Goal: Information Seeking & Learning: Learn about a topic

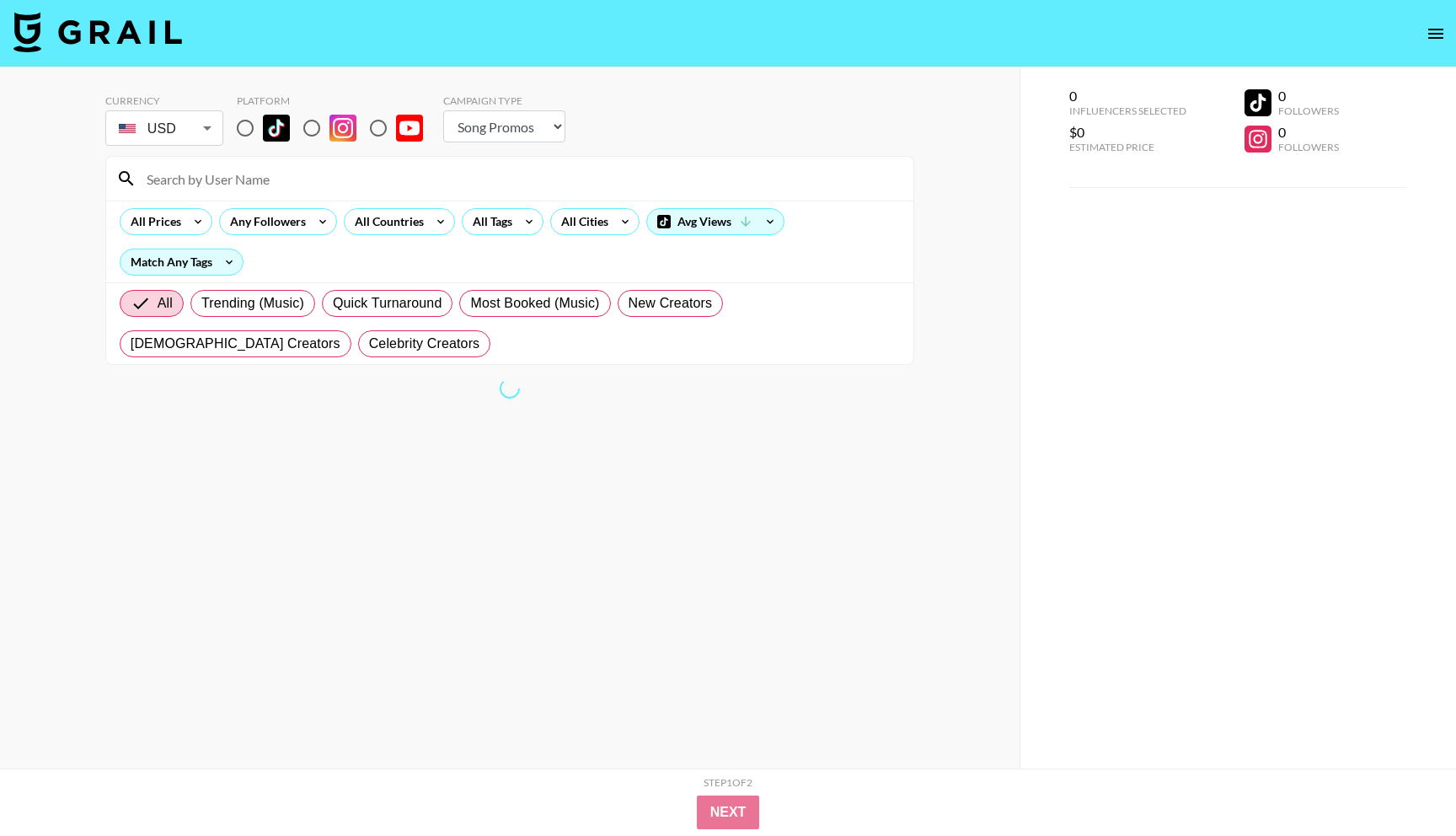
click at [500, 126] on select "Choose Type... Song Promos Brand Promos" at bounding box center [504, 125] width 122 height 32
select select "Brand"
click at [444, 110] on select "Choose Type... Song Promos Brand Promos" at bounding box center [504, 125] width 122 height 32
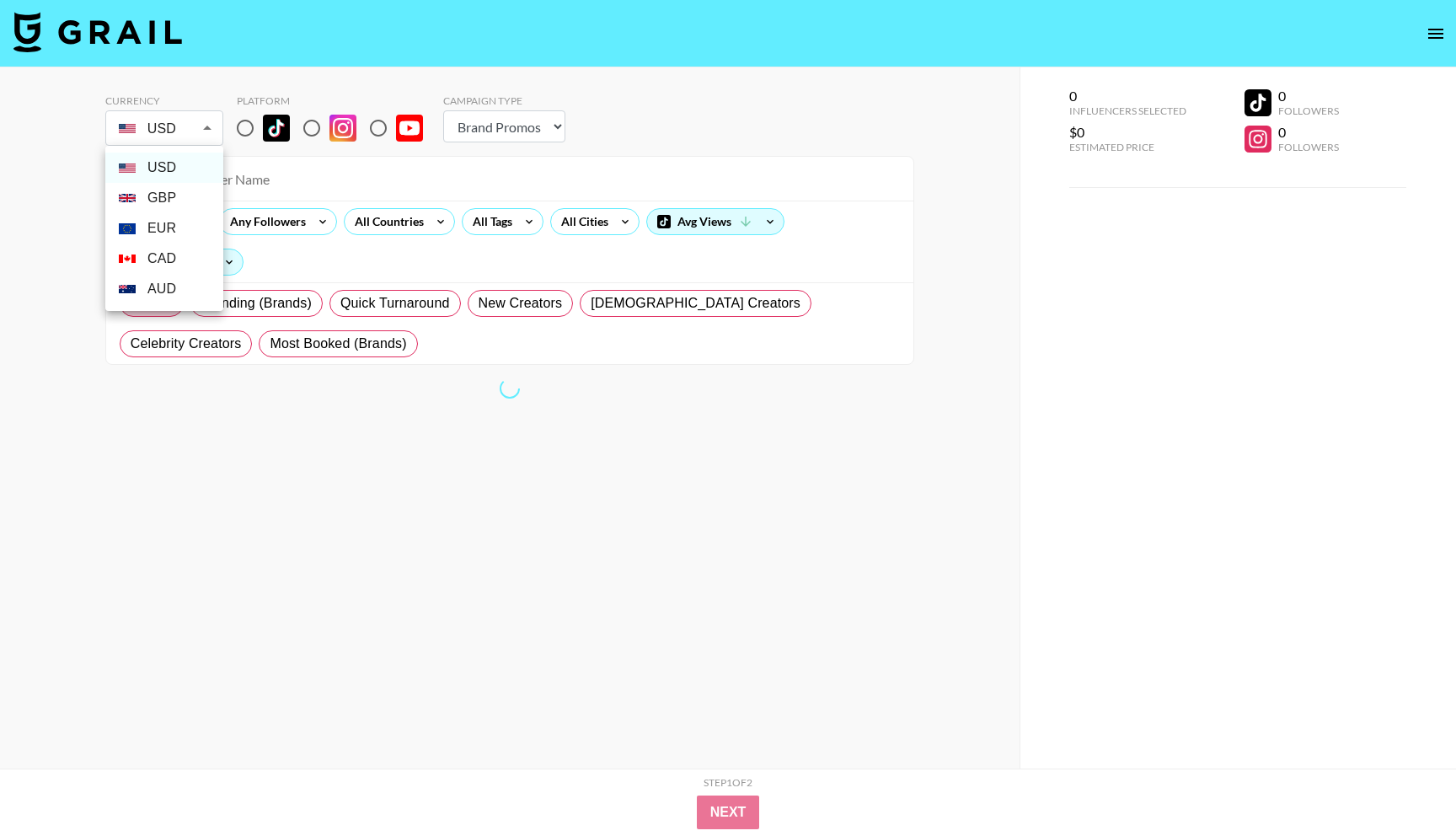
click at [179, 133] on body "Currency USD USD ​ Platform Campaign Type Choose Type... Song Promos Brand Prom…" at bounding box center [728, 452] width 1456 height 903
click at [245, 124] on div at bounding box center [728, 418] width 1456 height 836
click at [245, 129] on input "radio" at bounding box center [244, 127] width 35 height 35
radio input "true"
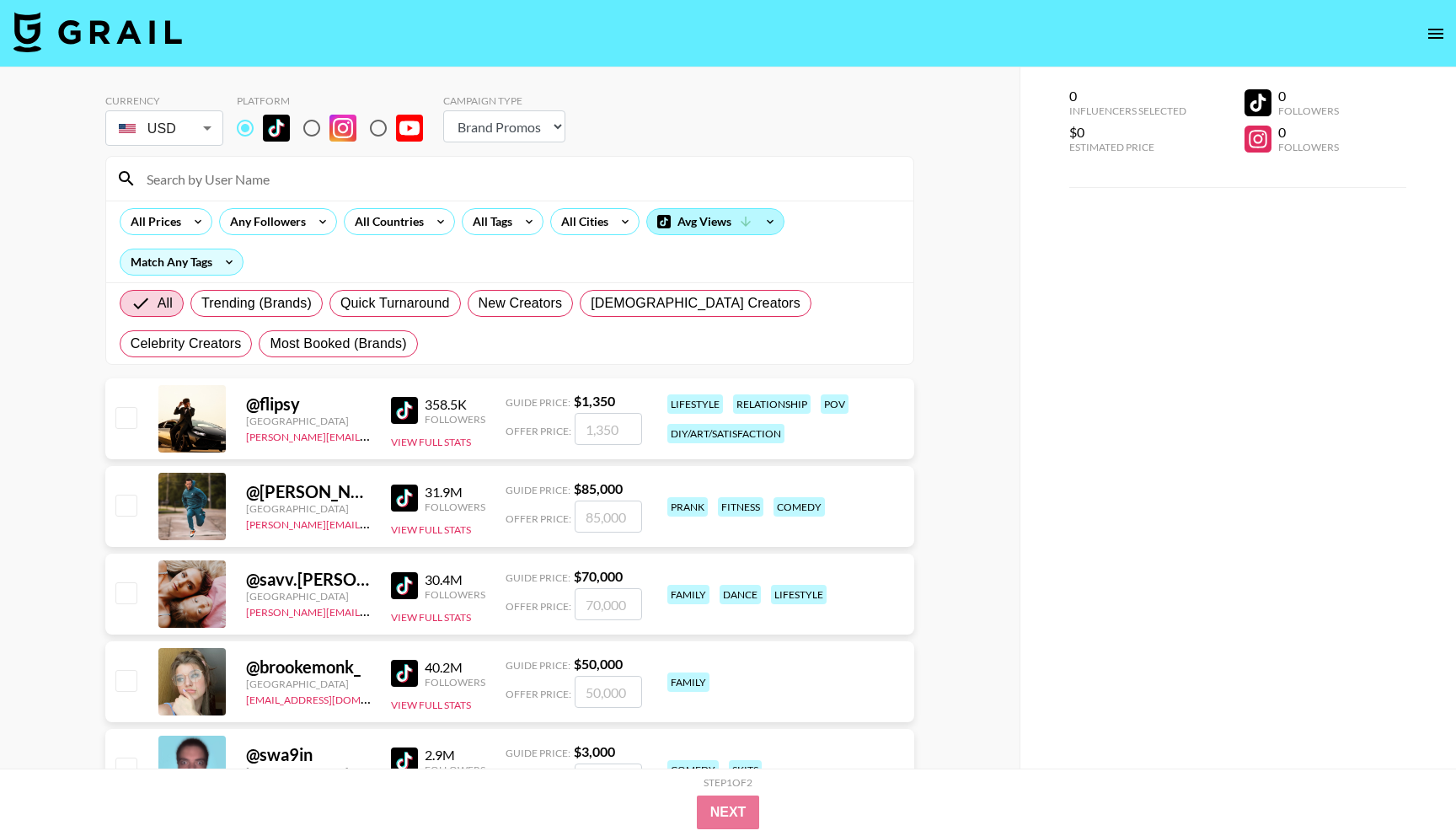
click at [731, 226] on div "Avg Views" at bounding box center [715, 222] width 136 height 25
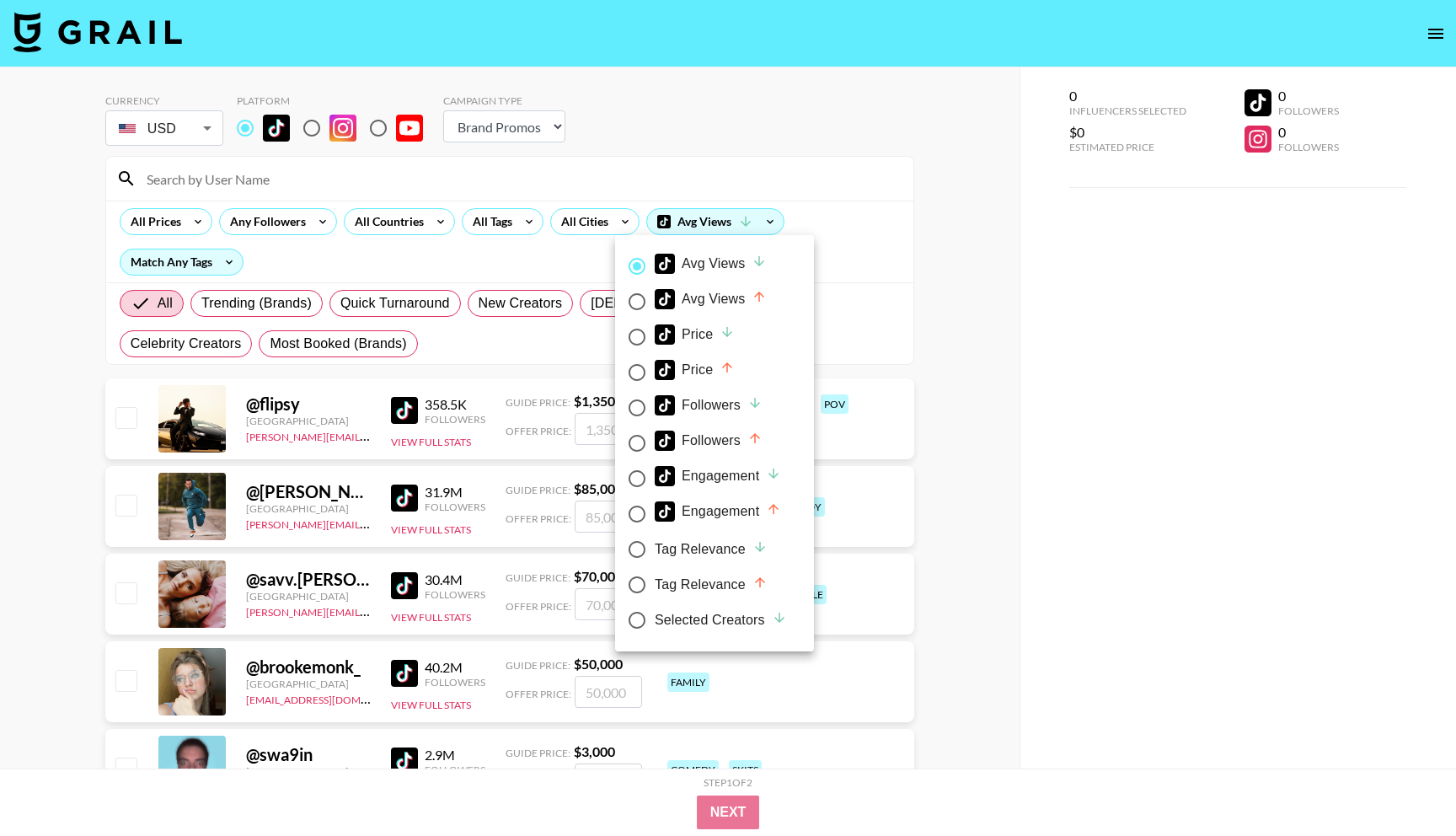
click at [641, 297] on input "Avg Views" at bounding box center [636, 301] width 35 height 35
radio input "true"
radio input "false"
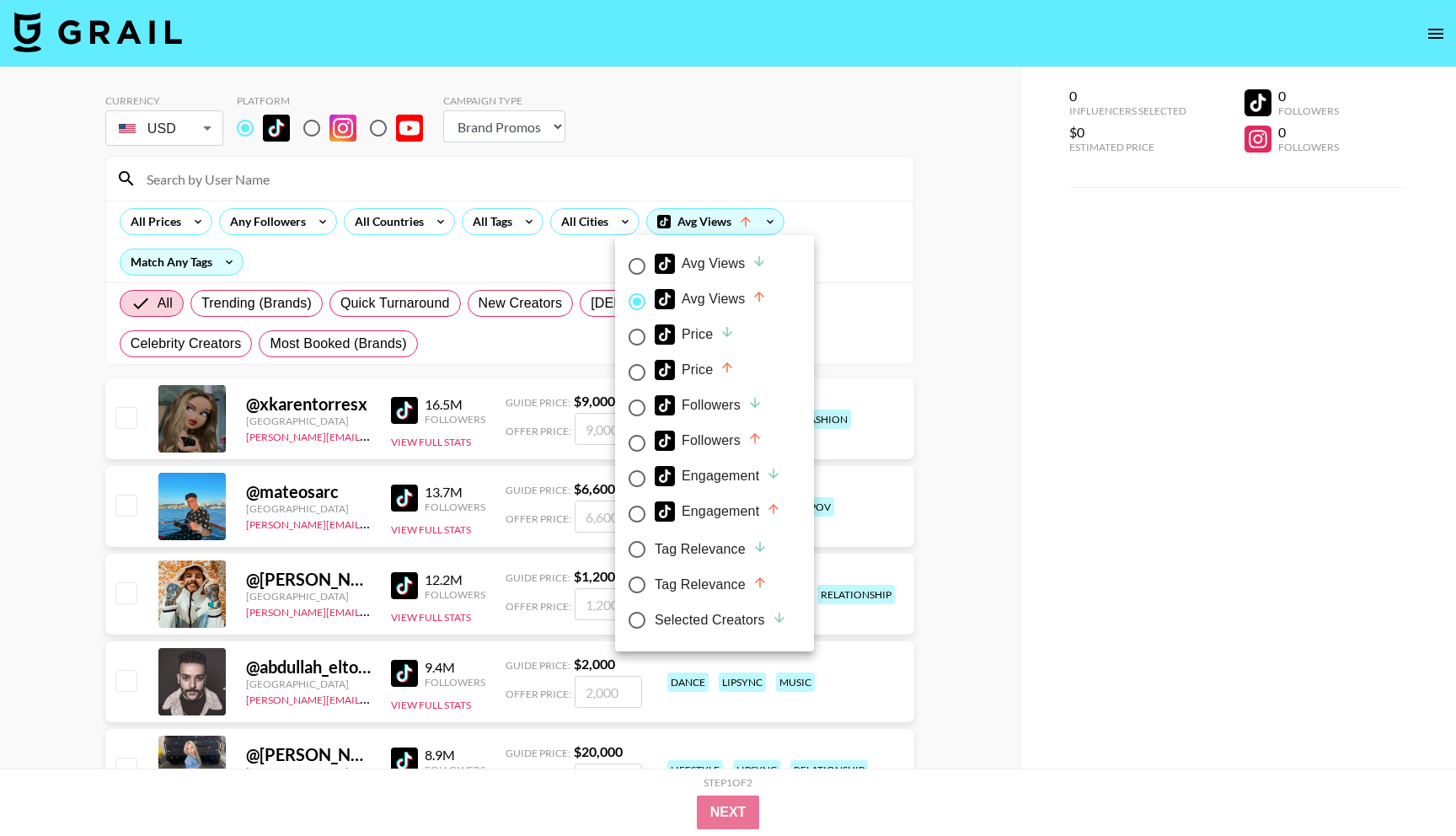
click at [933, 463] on div at bounding box center [728, 418] width 1456 height 836
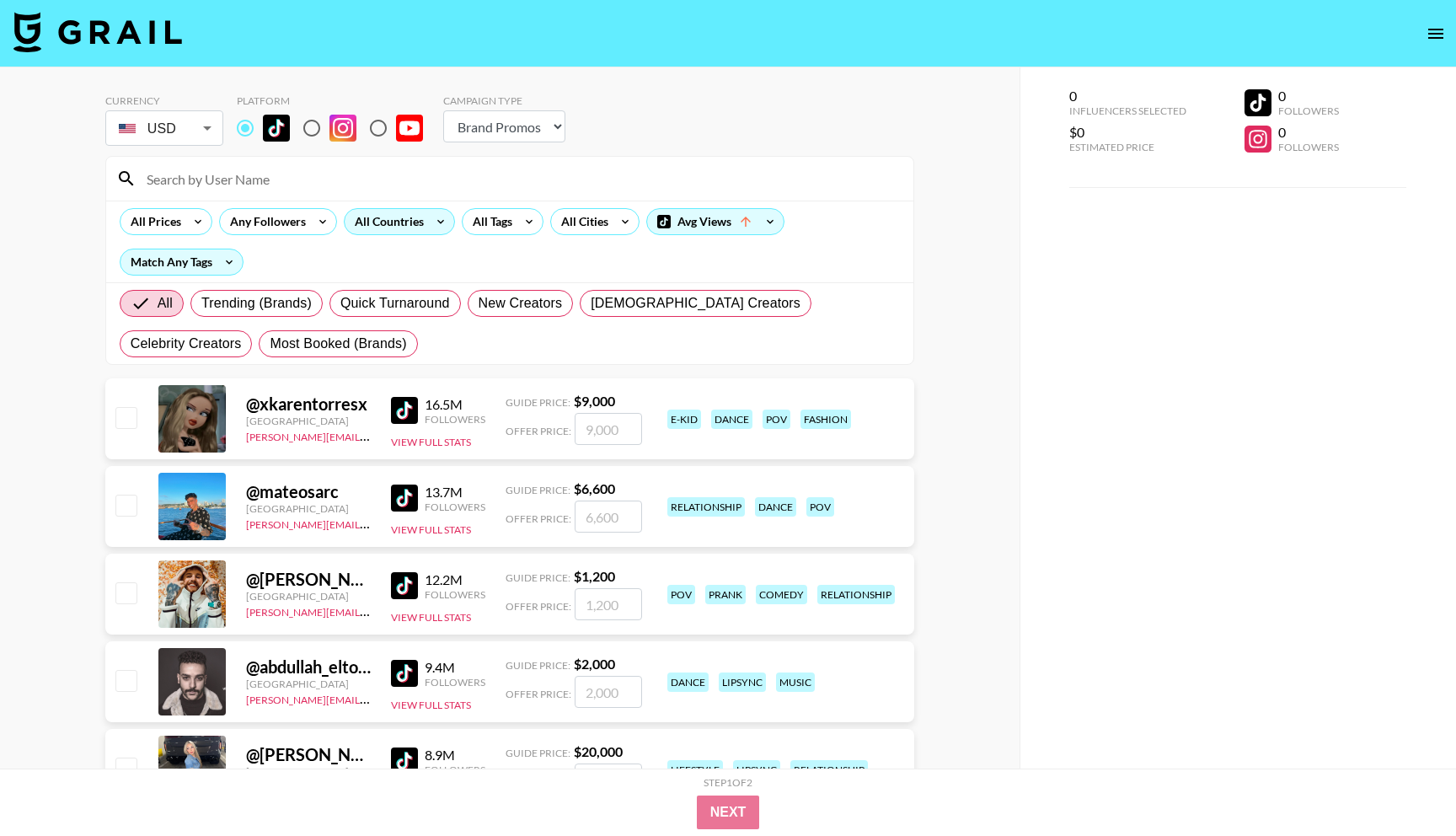
click at [370, 220] on div "All Countries" at bounding box center [385, 222] width 83 height 25
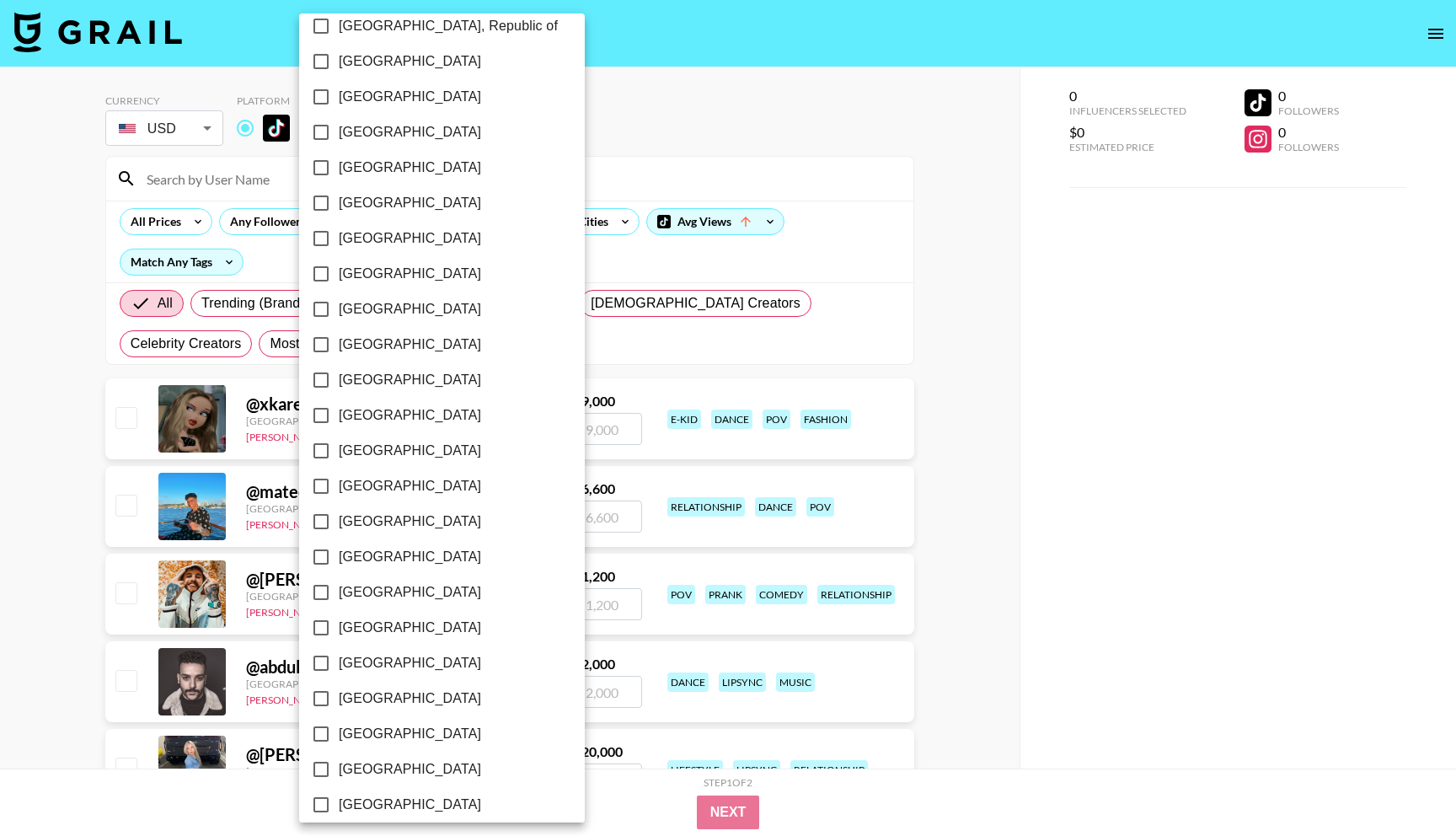
scroll to position [1129, 0]
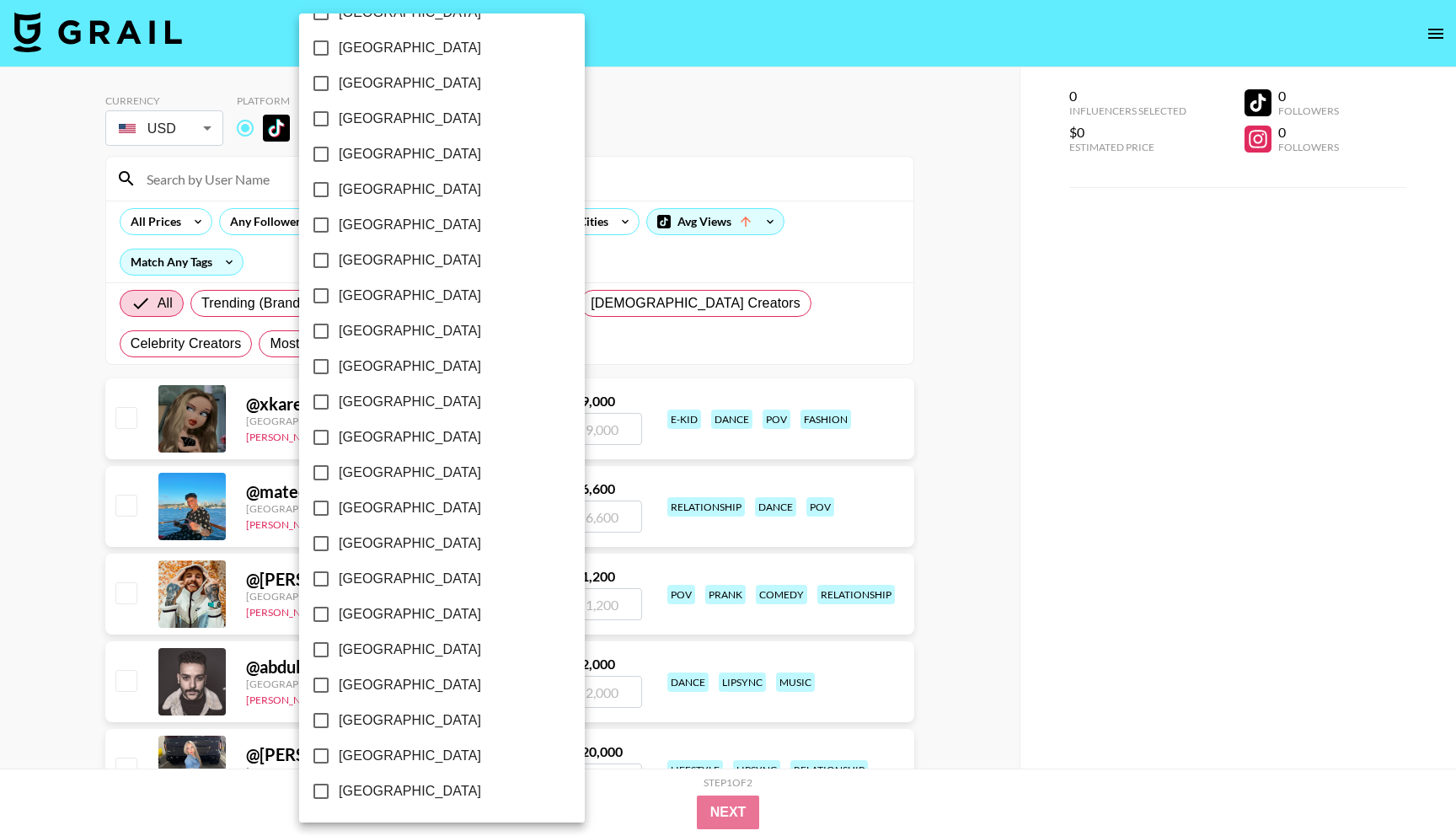
click at [317, 723] on input "[GEOGRAPHIC_DATA]" at bounding box center [321, 720] width 35 height 35
checkbox input "true"
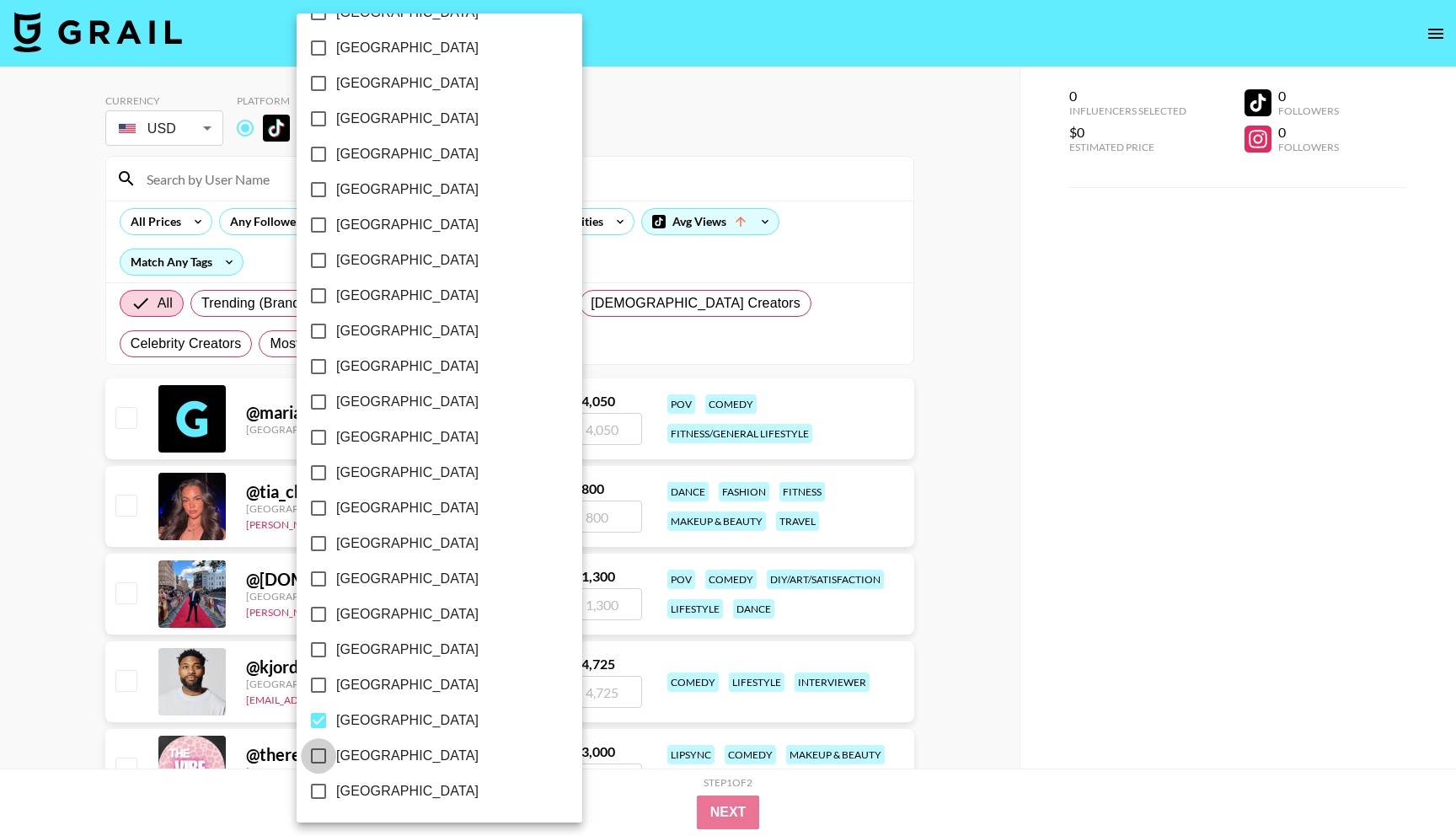
click at [319, 760] on input "[GEOGRAPHIC_DATA]" at bounding box center [318, 755] width 35 height 35
checkbox input "true"
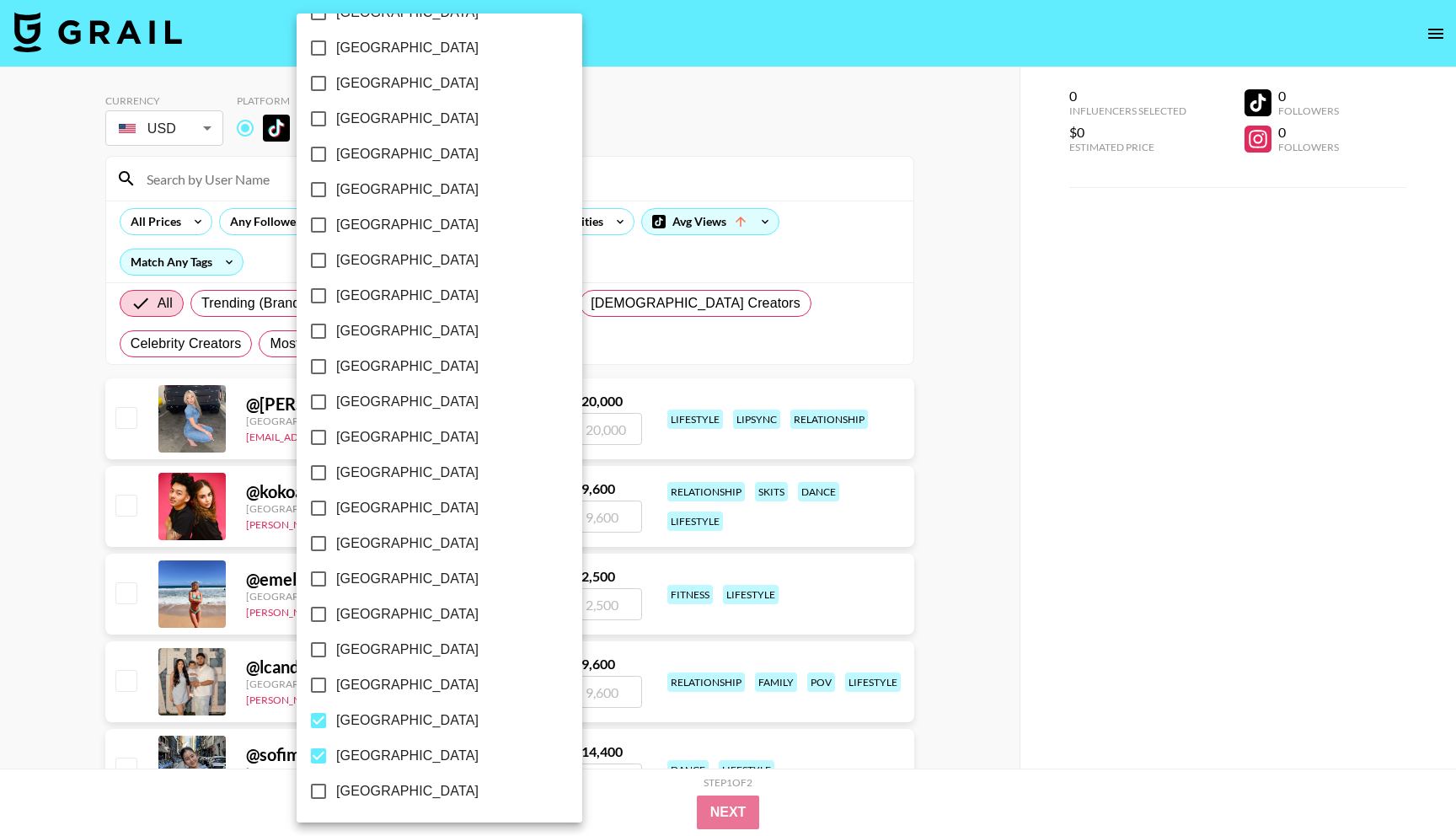
click at [35, 574] on div at bounding box center [728, 418] width 1456 height 836
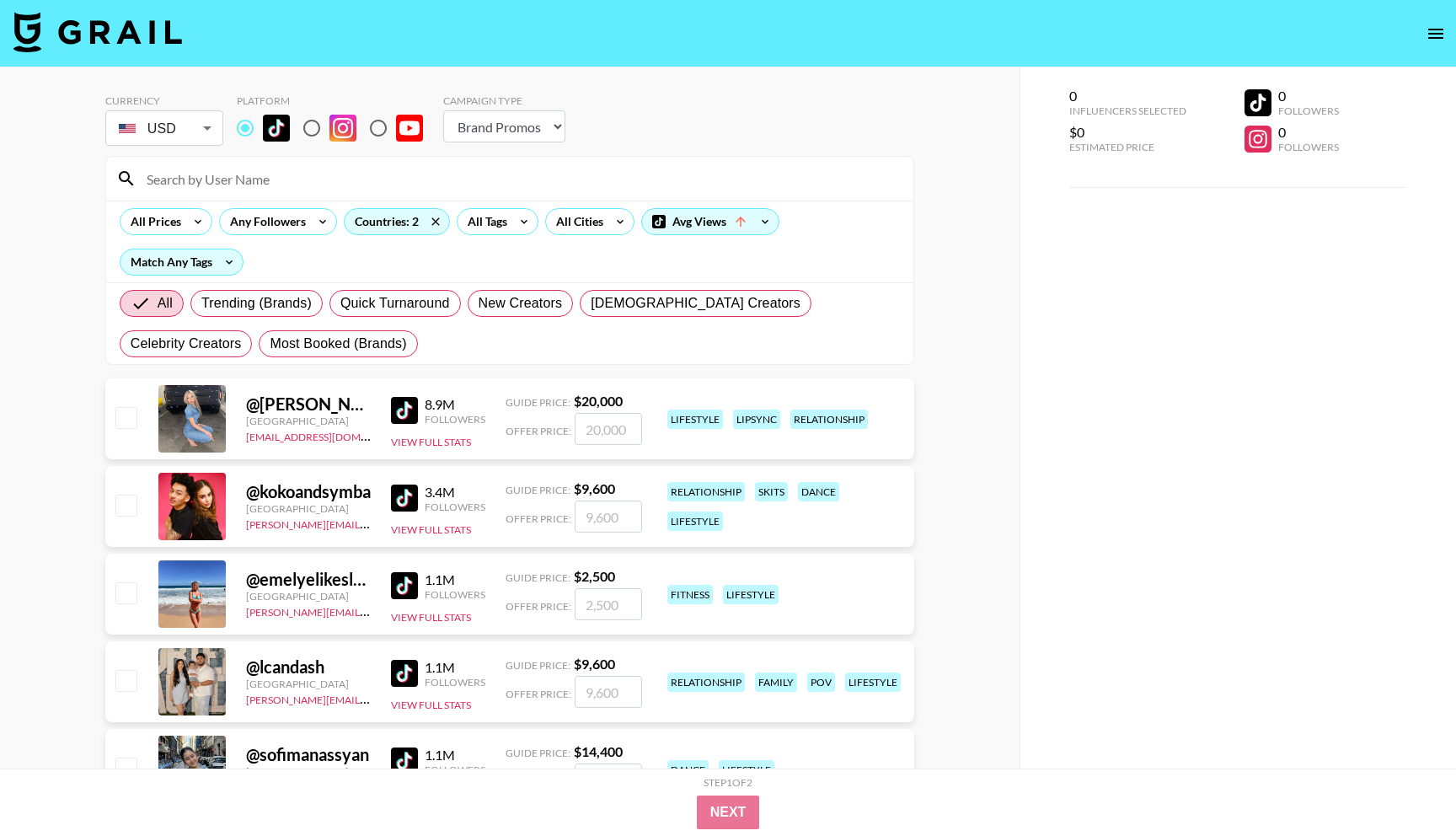
click at [408, 410] on img at bounding box center [404, 411] width 27 height 27
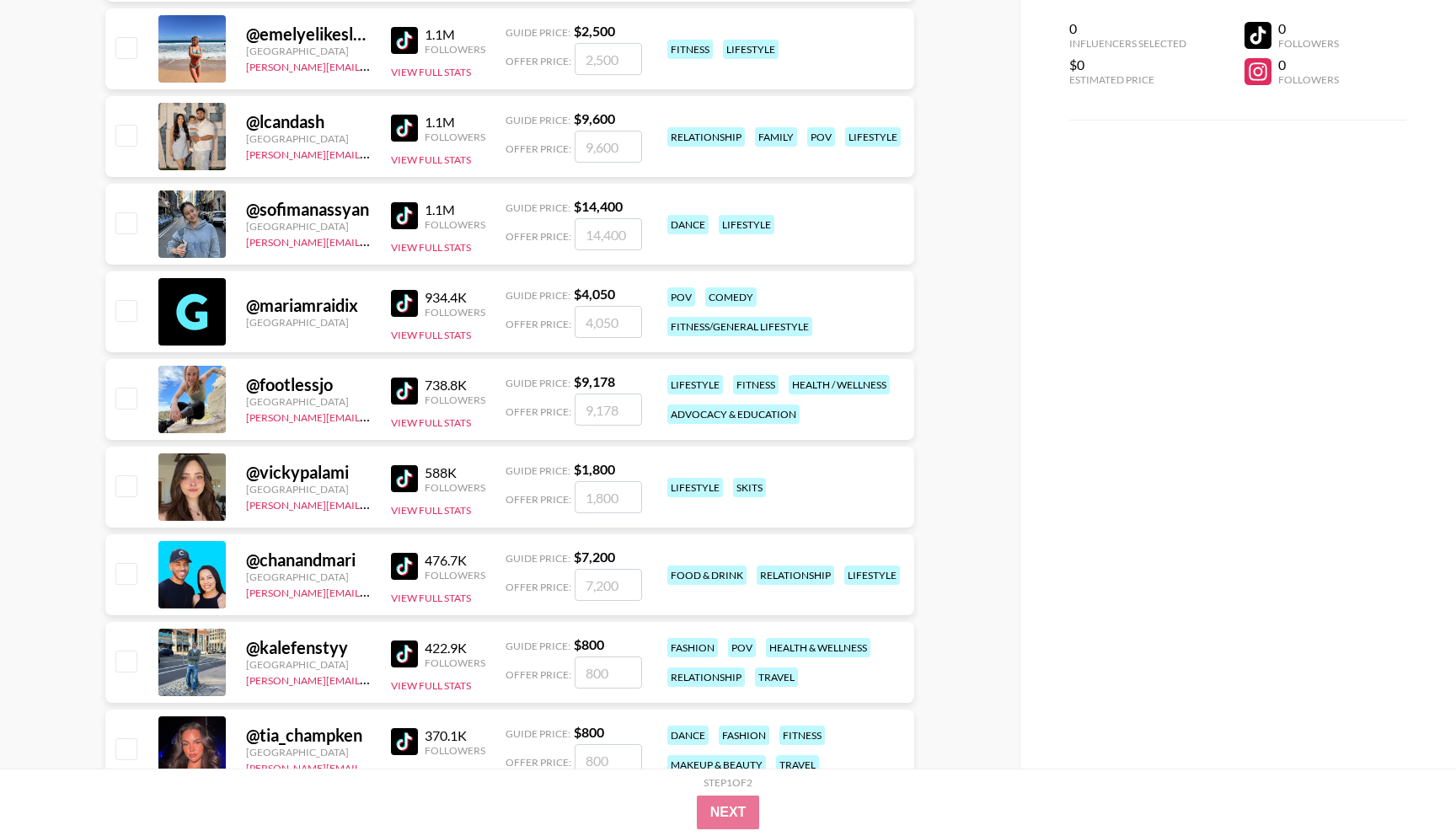
scroll to position [573, 0]
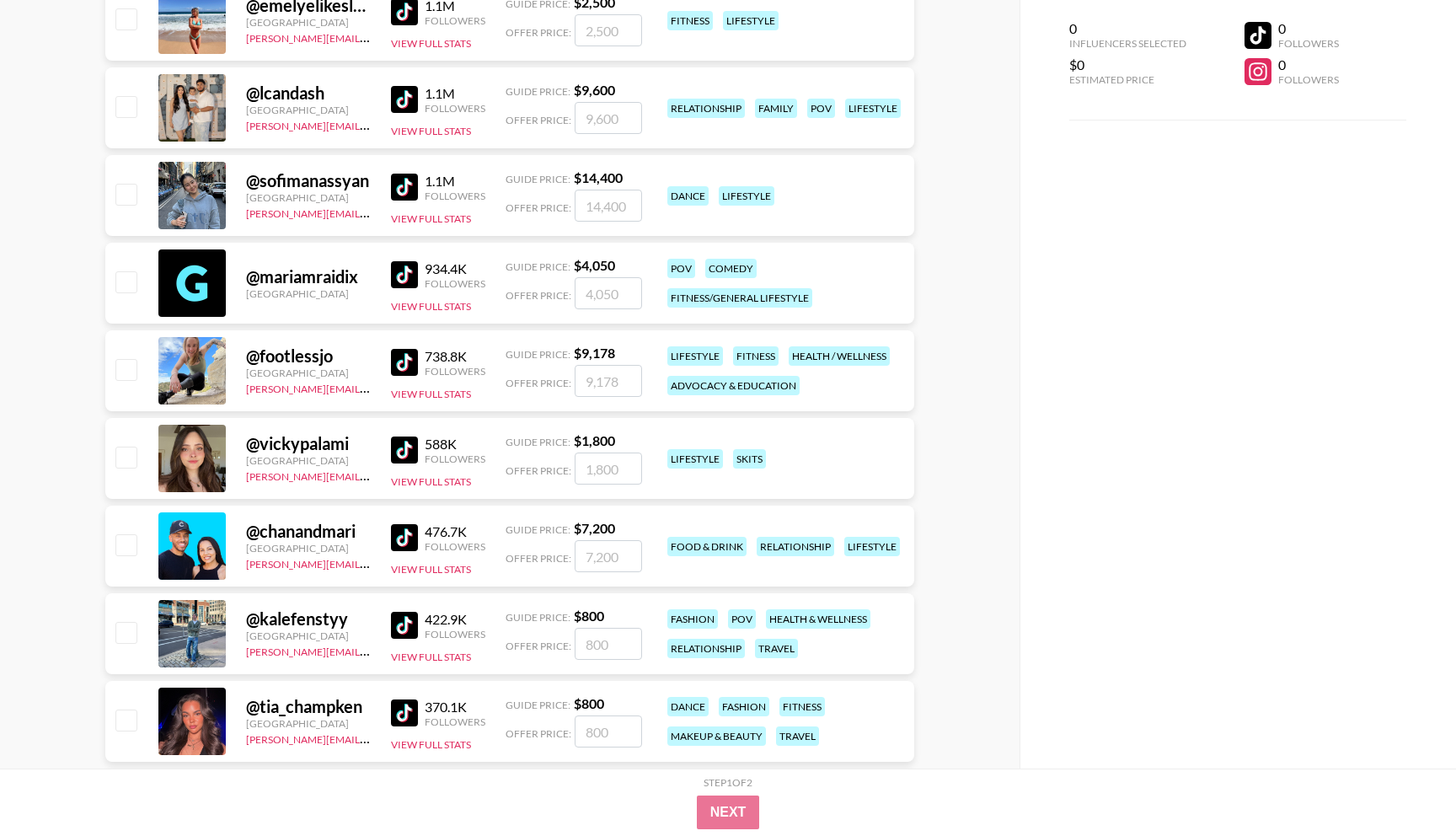
click at [404, 446] on img at bounding box center [404, 450] width 27 height 27
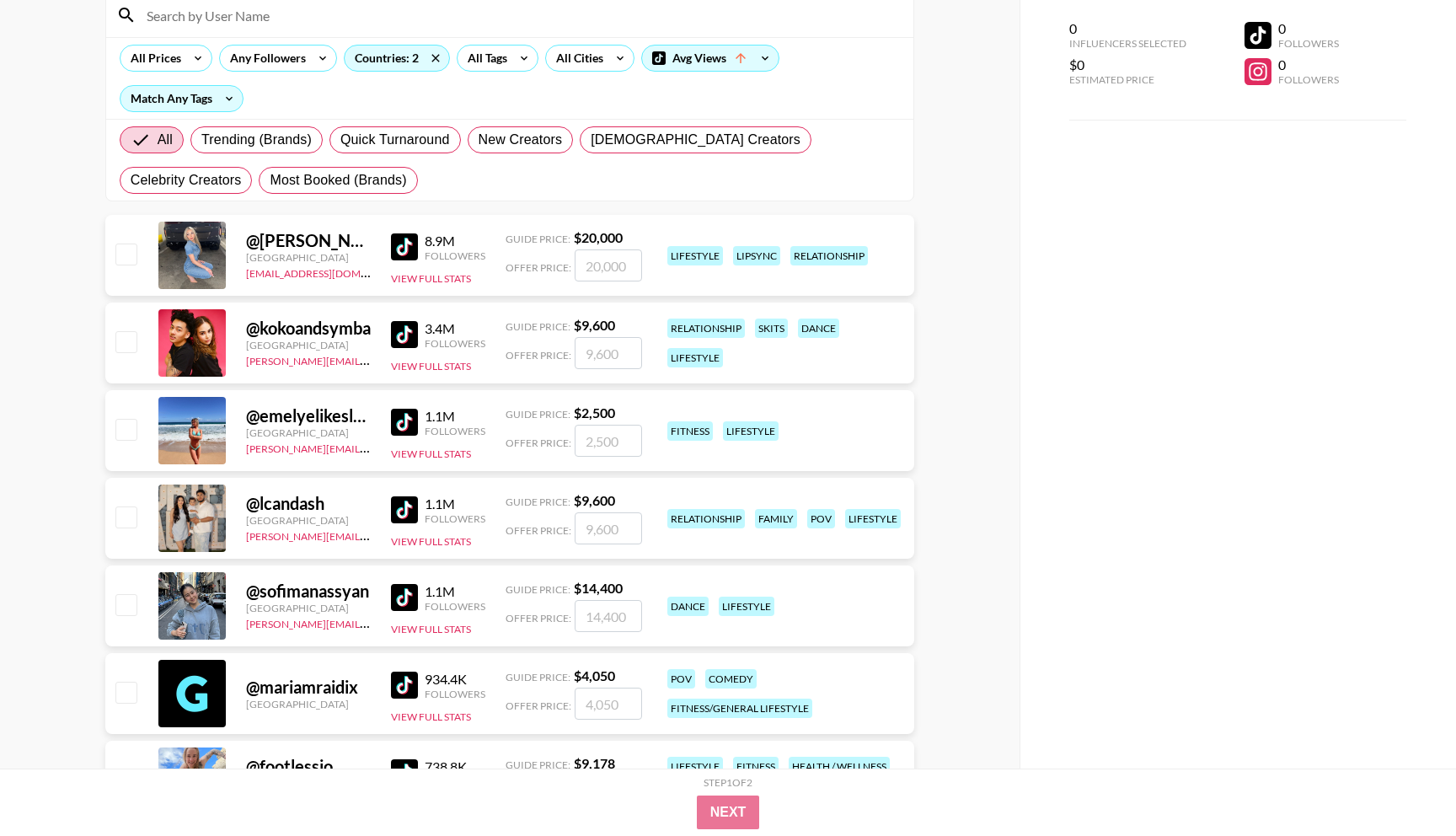
scroll to position [94, 0]
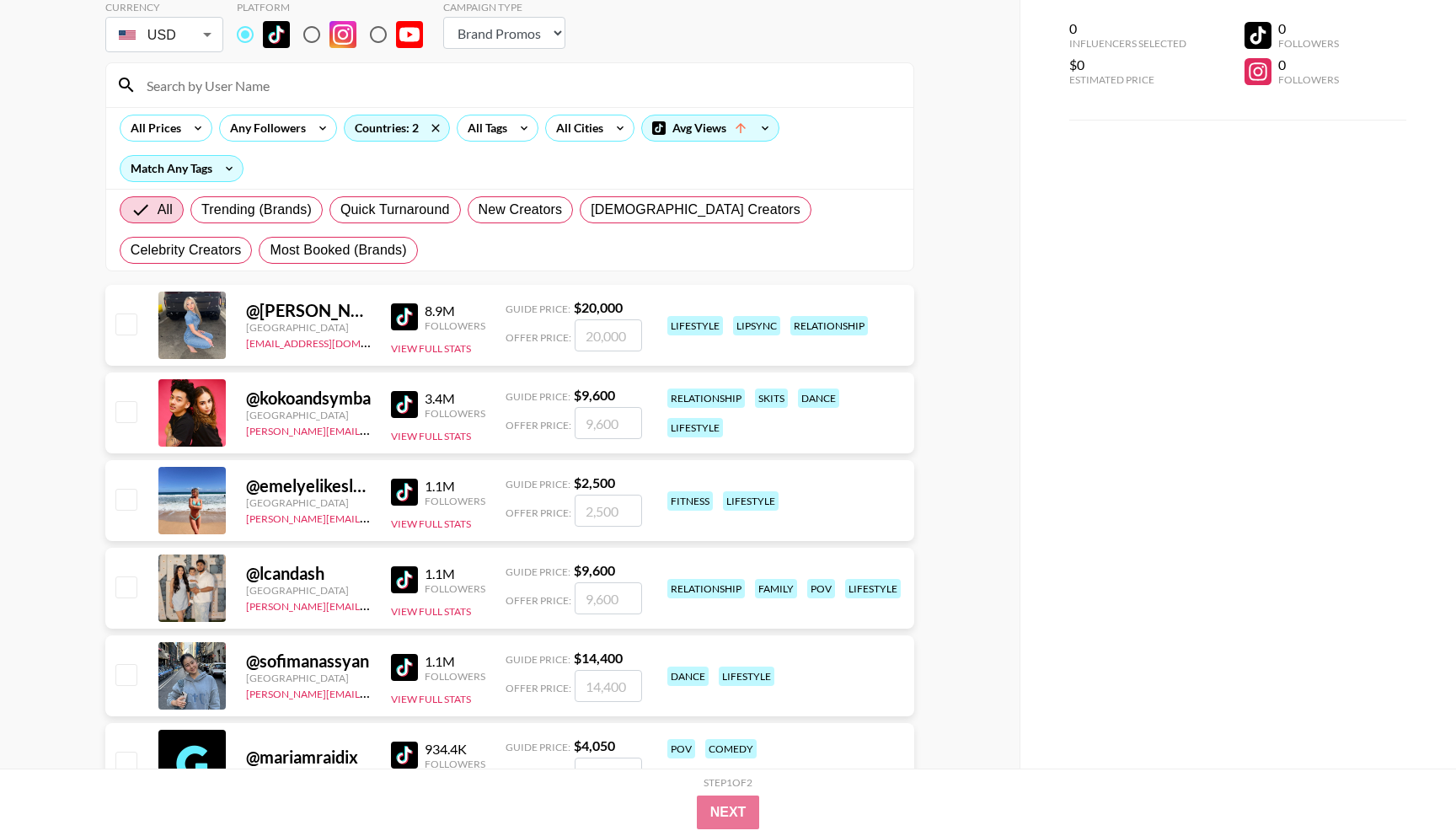
click at [410, 491] on img at bounding box center [404, 493] width 27 height 27
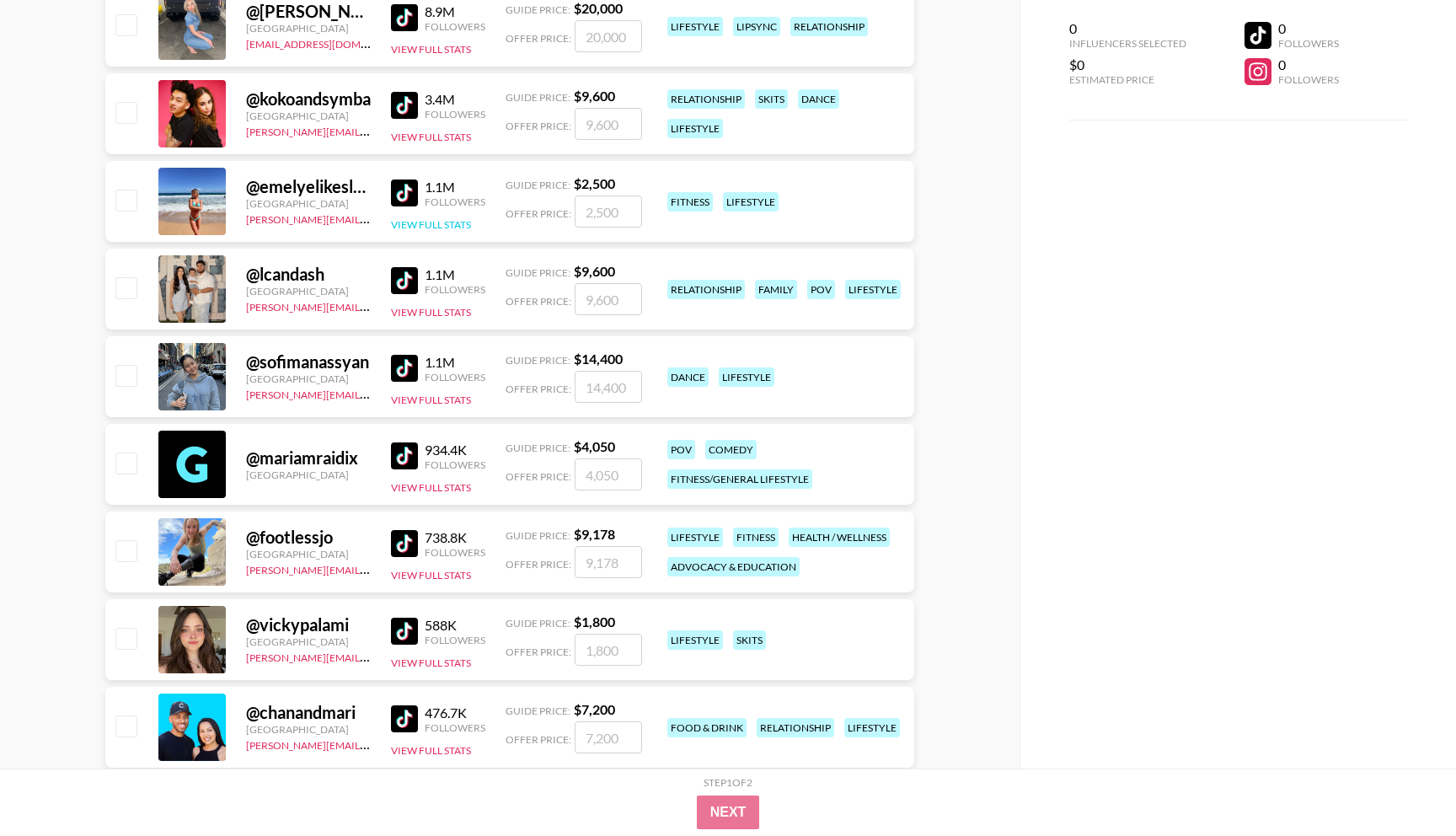
scroll to position [845, 0]
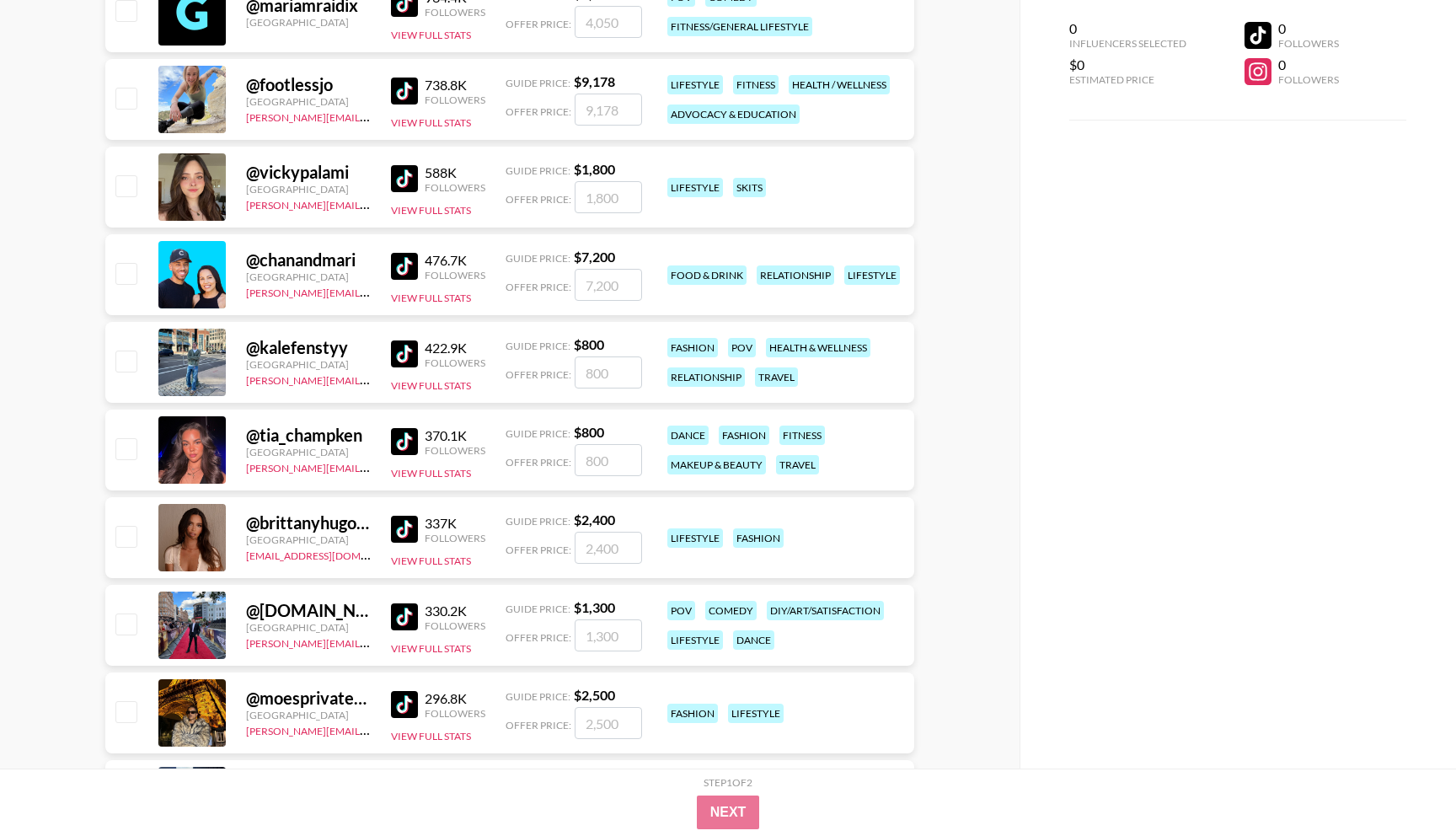
click at [407, 429] on img at bounding box center [404, 442] width 27 height 27
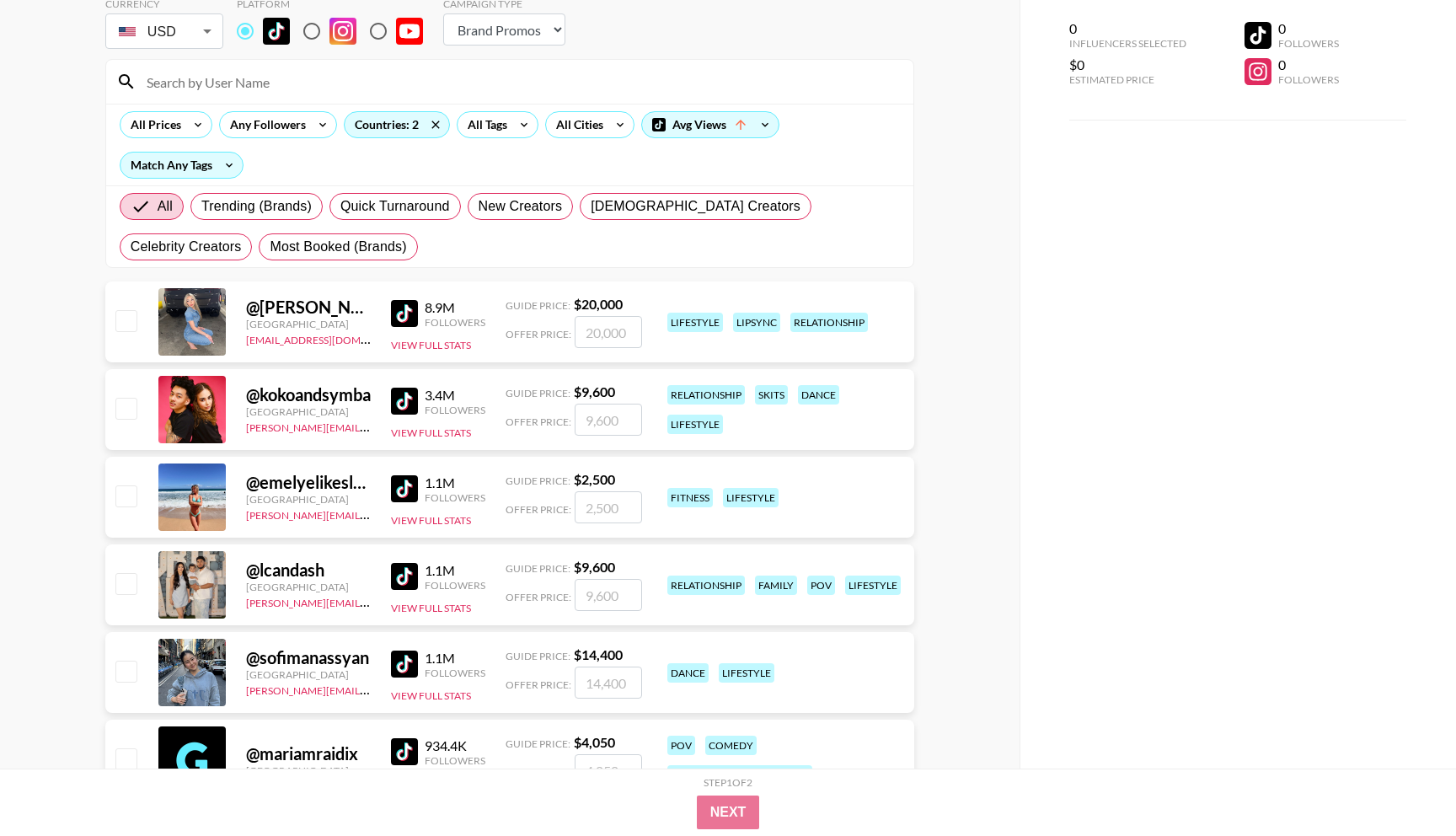
scroll to position [0, 0]
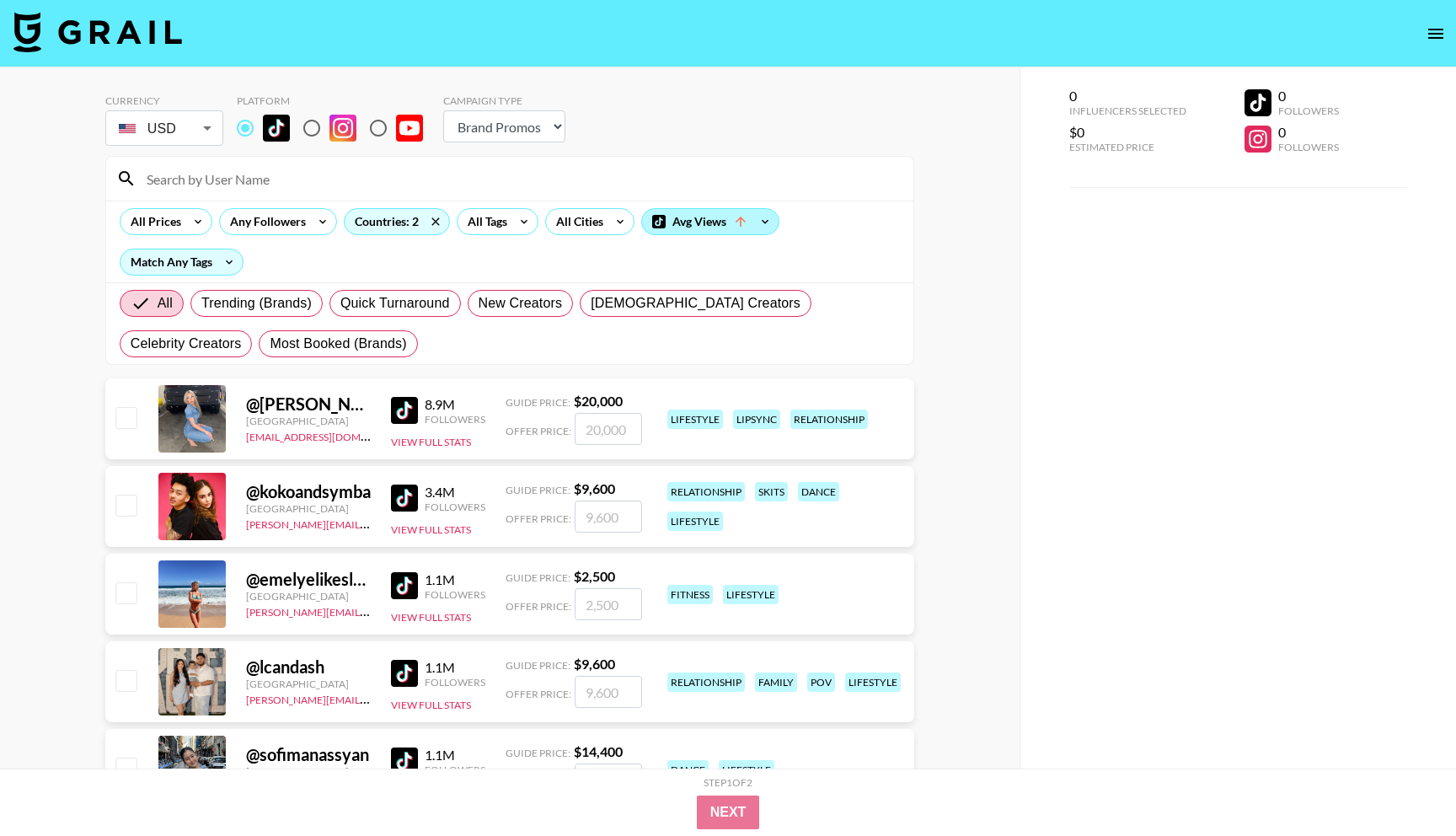
click at [686, 230] on div "Avg Views" at bounding box center [710, 222] width 136 height 25
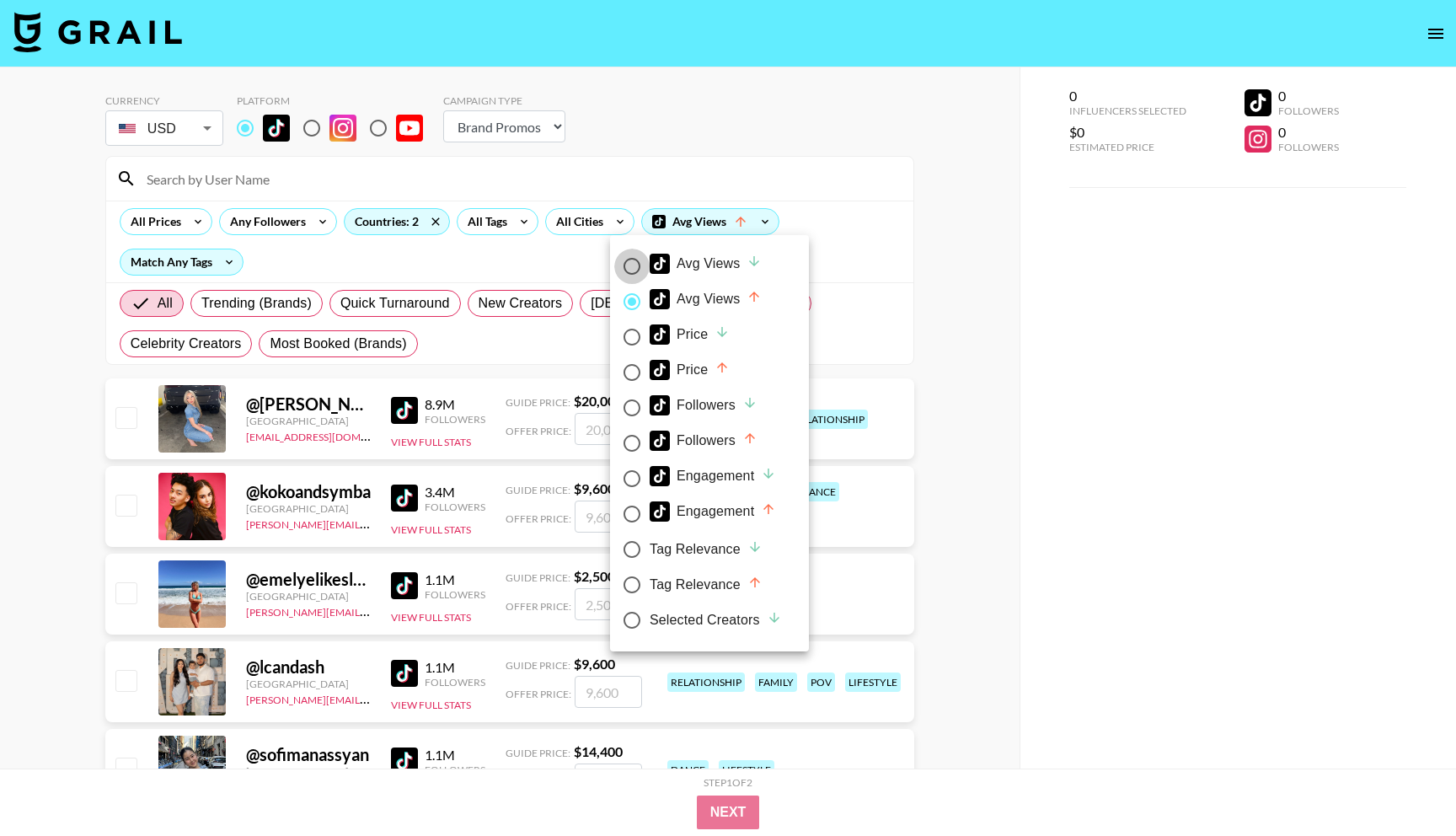
click at [633, 264] on input "Avg Views" at bounding box center [632, 265] width 35 height 35
radio input "true"
radio input "false"
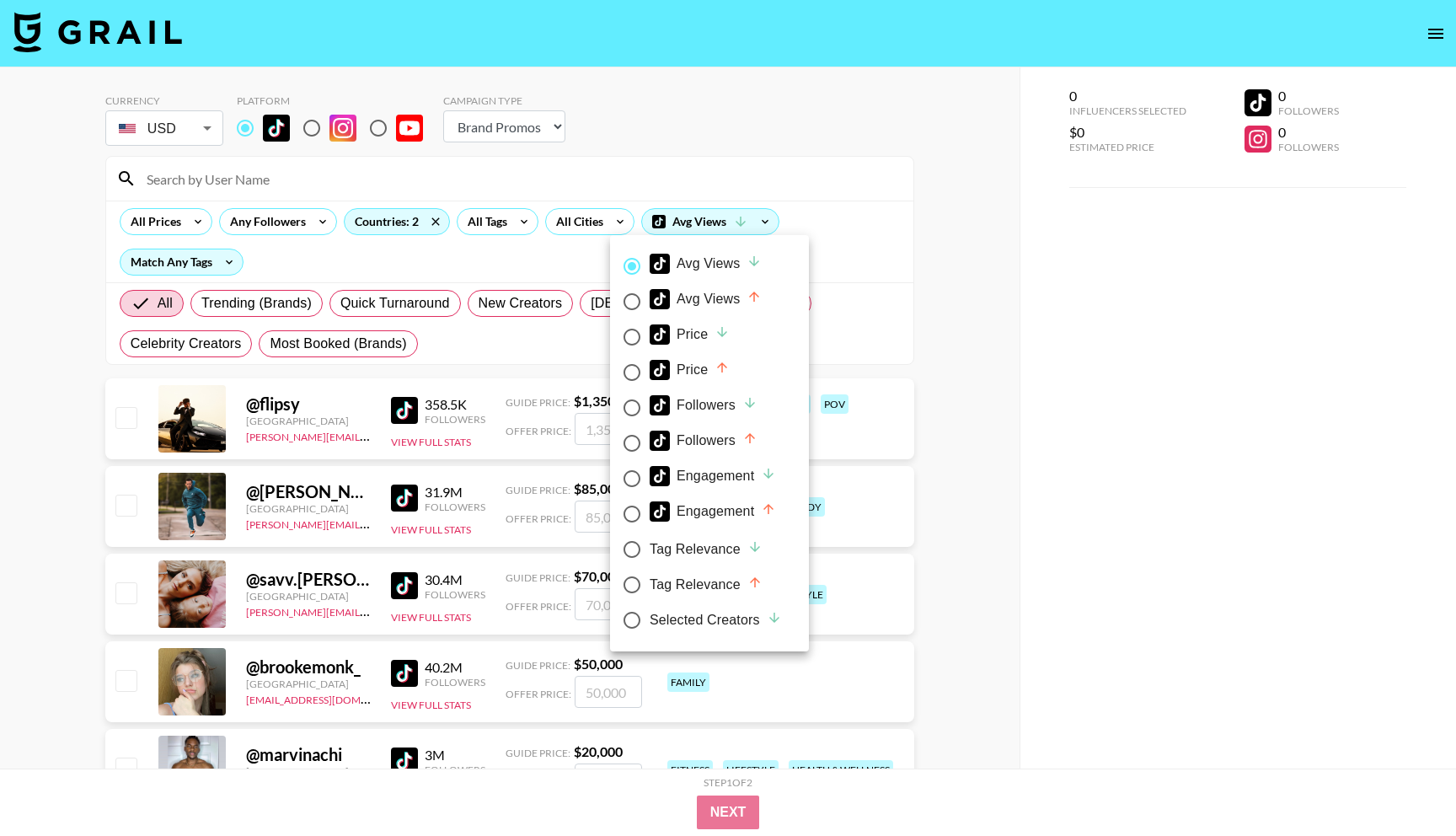
click at [938, 371] on div at bounding box center [728, 418] width 1456 height 836
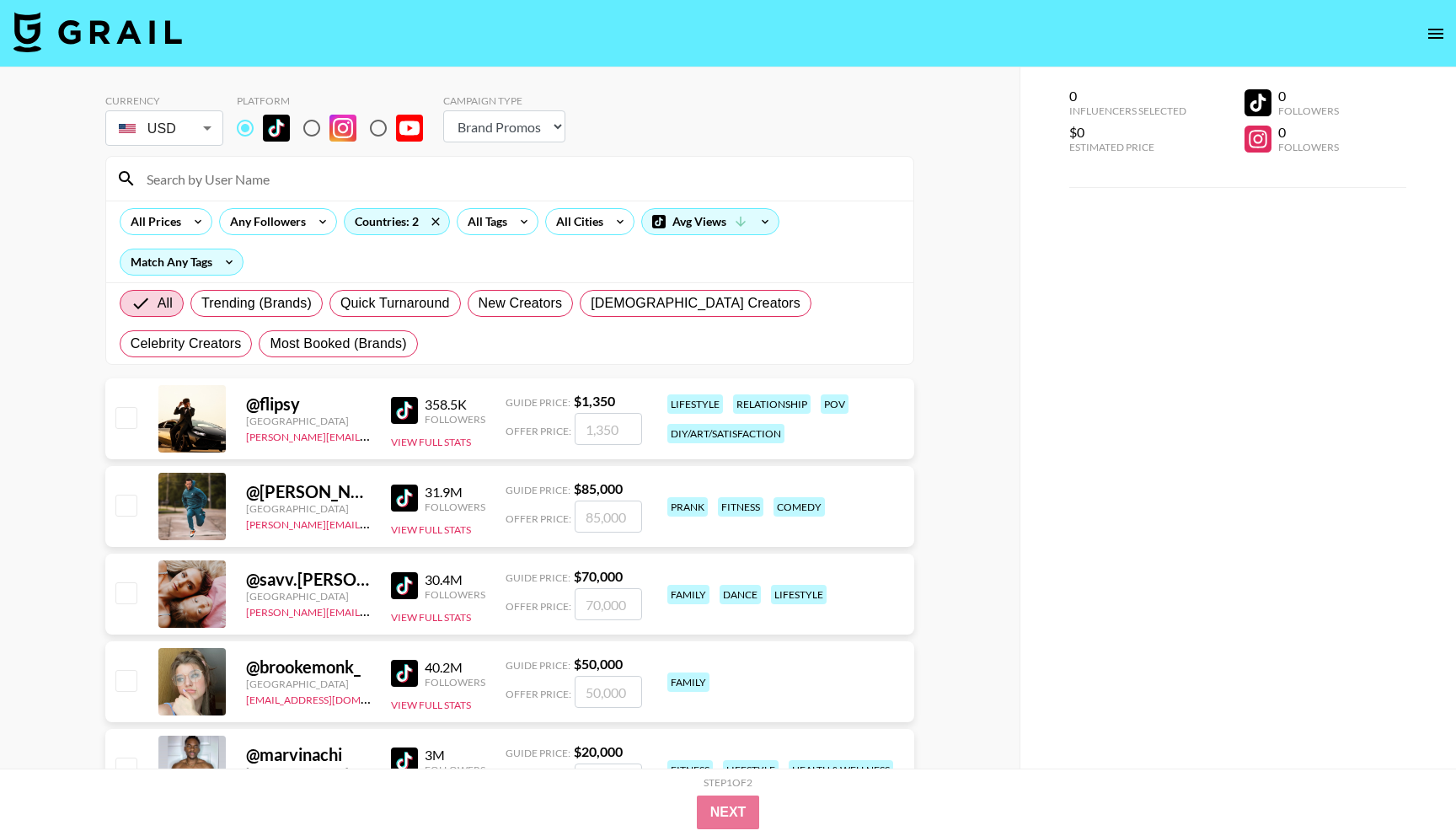
click at [403, 496] on img at bounding box center [404, 498] width 27 height 27
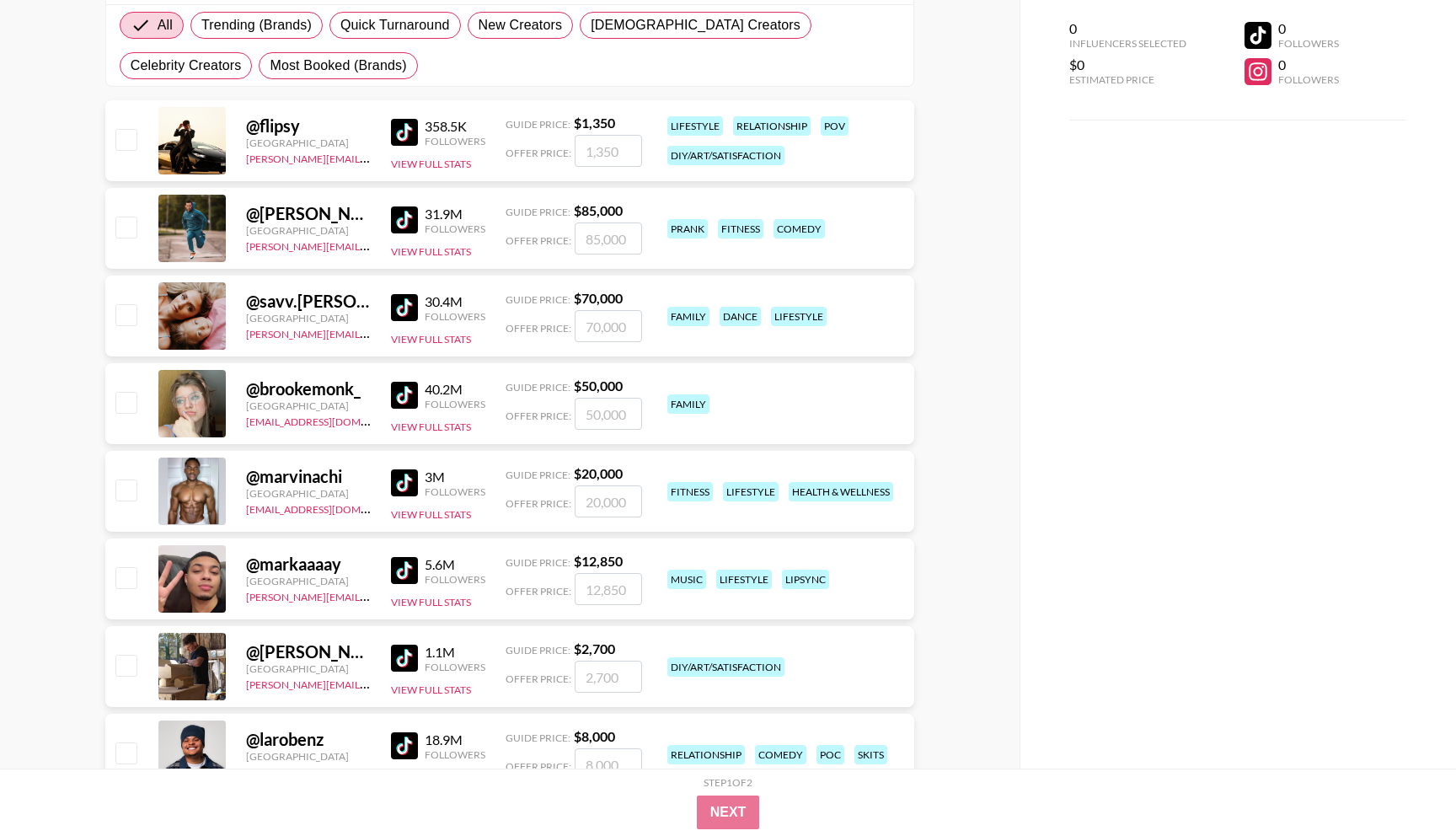
scroll to position [289, 0]
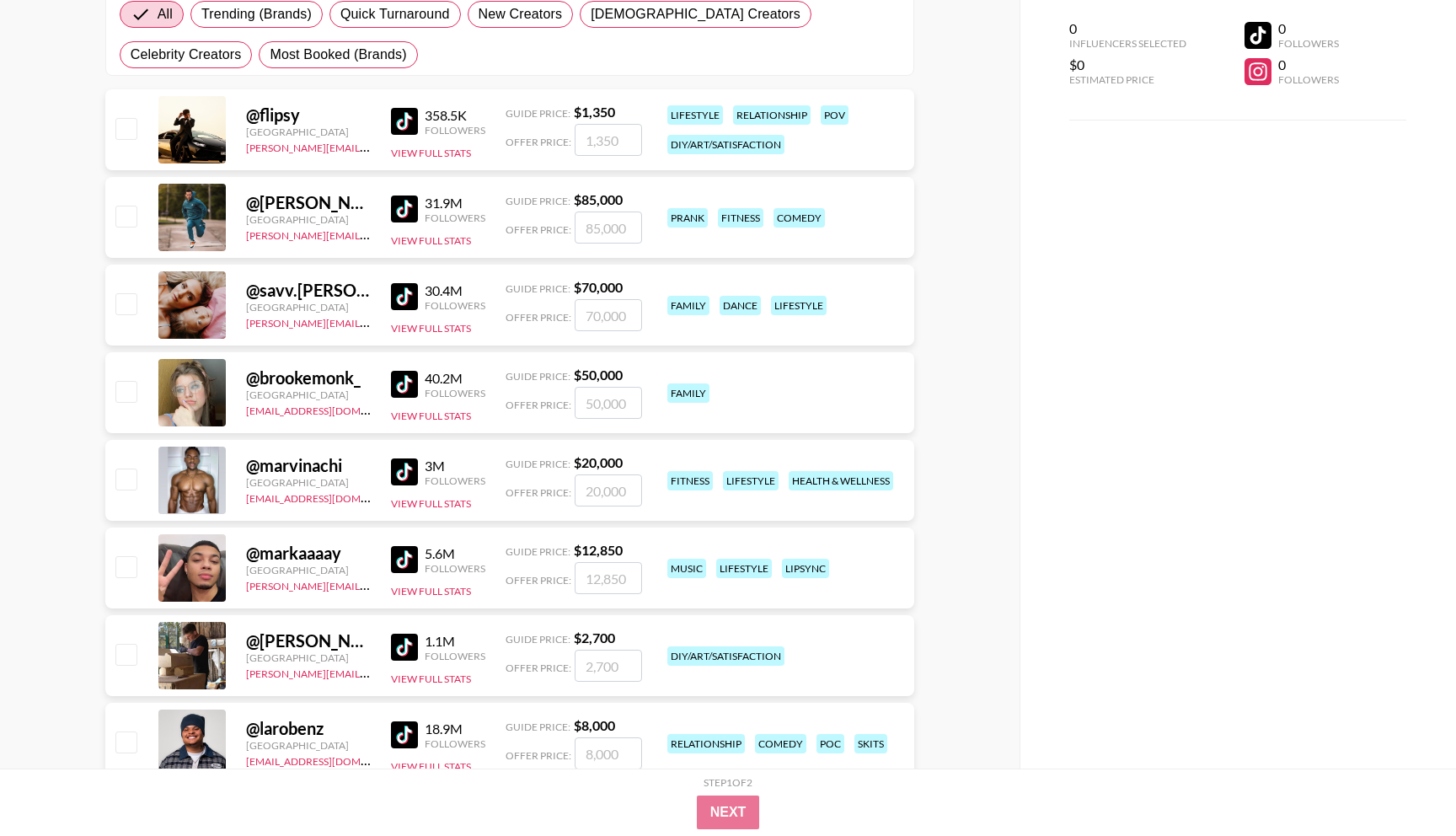
click at [404, 294] on img at bounding box center [404, 296] width 27 height 27
